Goal: Check status: Check status

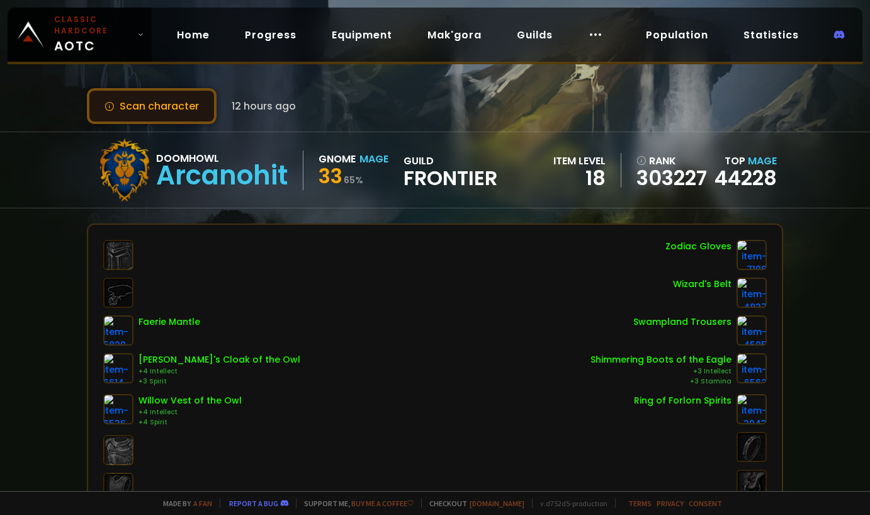
click at [176, 108] on button "Scan character" at bounding box center [152, 106] width 130 height 36
click at [195, 108] on button "Scan character" at bounding box center [152, 106] width 130 height 36
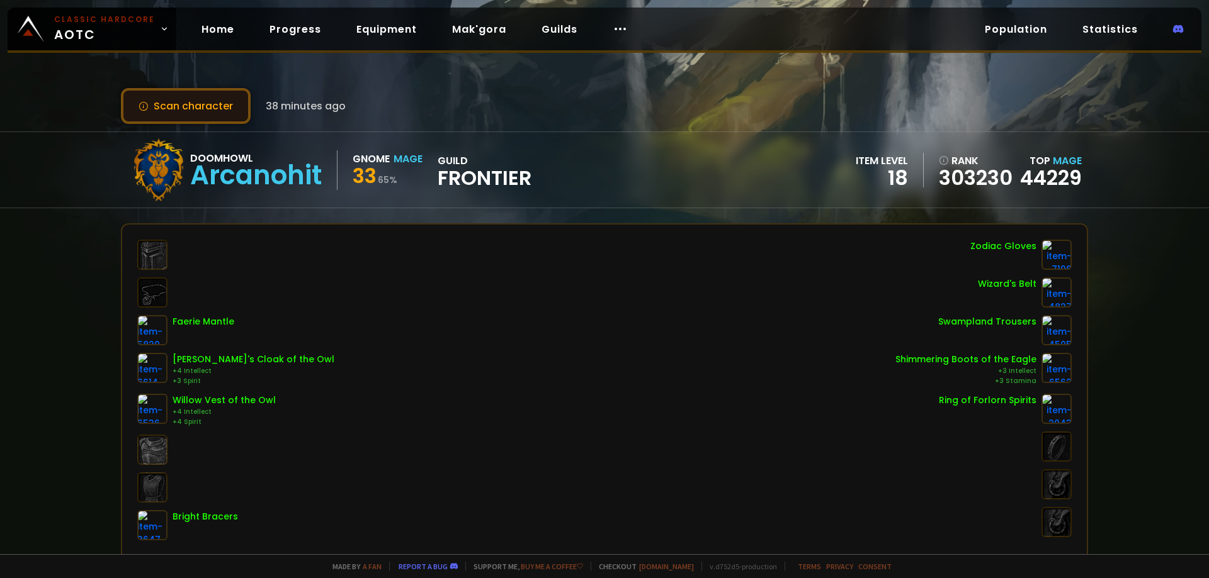
click at [210, 110] on button "Scan character" at bounding box center [186, 106] width 130 height 36
